Goal: Information Seeking & Learning: Check status

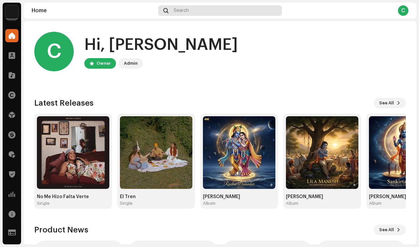
click at [189, 11] on div "Search" at bounding box center [220, 10] width 124 height 11
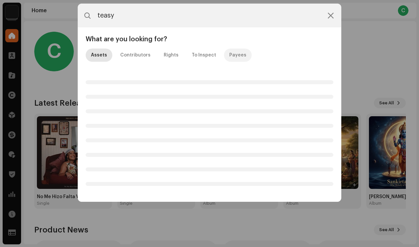
click at [230, 54] on div "Payees" at bounding box center [237, 54] width 17 height 13
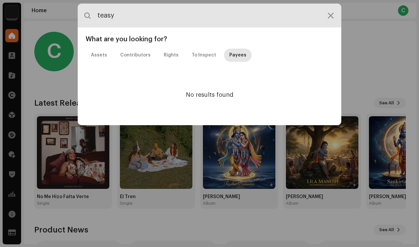
click at [109, 18] on input "teasy" at bounding box center [210, 16] width 264 height 24
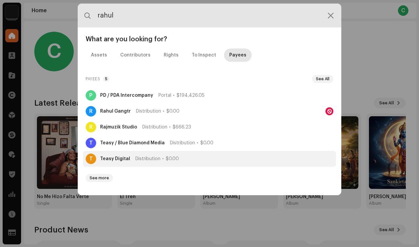
type input "rahul"
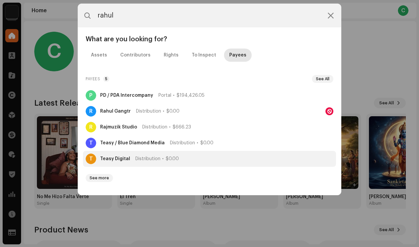
click at [117, 160] on strong "Teasy Digital" at bounding box center [115, 158] width 30 height 5
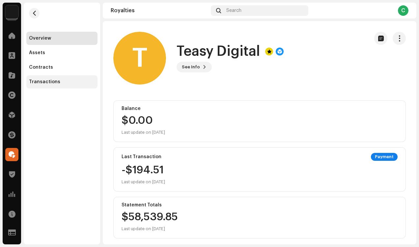
click at [64, 82] on div "Transactions" at bounding box center [62, 81] width 66 height 5
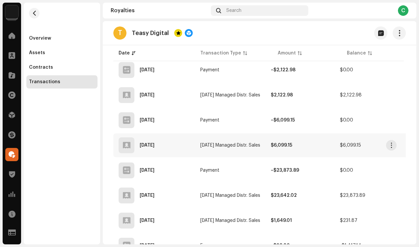
scroll to position [550, 0]
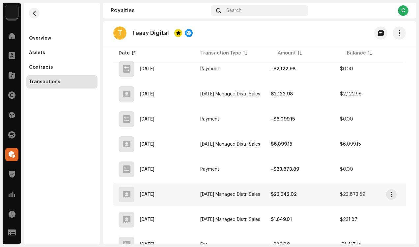
click at [221, 195] on span "[DATE] Managed Distr. Sales" at bounding box center [230, 194] width 60 height 5
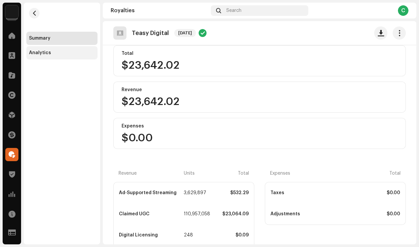
click at [65, 56] on div "Analytics" at bounding box center [61, 52] width 71 height 13
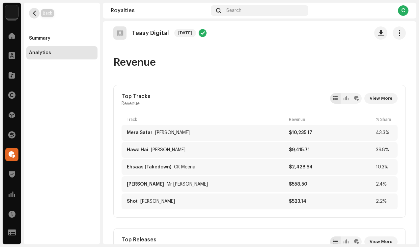
click at [31, 12] on button "button" at bounding box center [34, 13] width 11 height 11
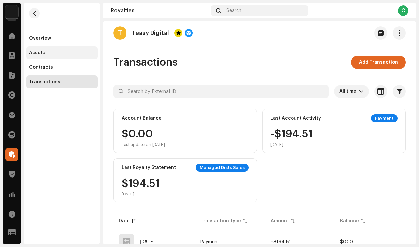
click at [44, 50] on div "Assets" at bounding box center [62, 52] width 66 height 5
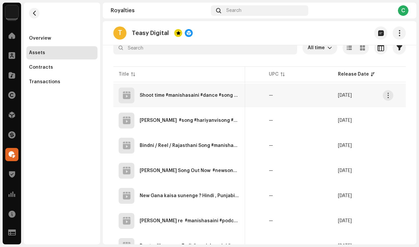
scroll to position [0, 186]
click at [276, 72] on div "UPC" at bounding box center [277, 74] width 10 height 7
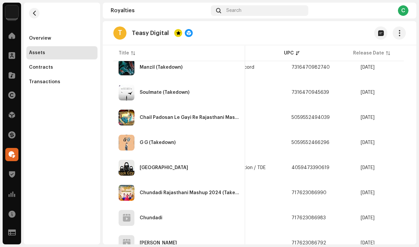
scroll to position [528, 0]
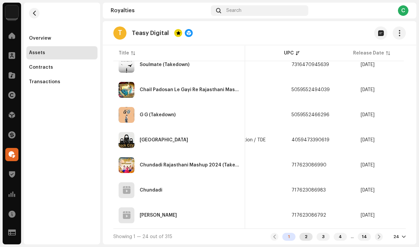
click at [301, 236] on div "2" at bounding box center [306, 236] width 13 height 8
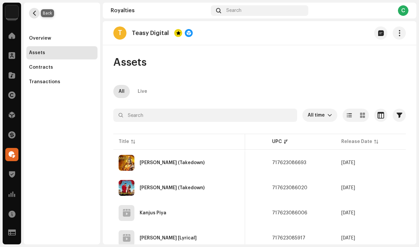
click at [34, 12] on span "button" at bounding box center [34, 13] width 5 height 5
